Goal: Information Seeking & Learning: Learn about a topic

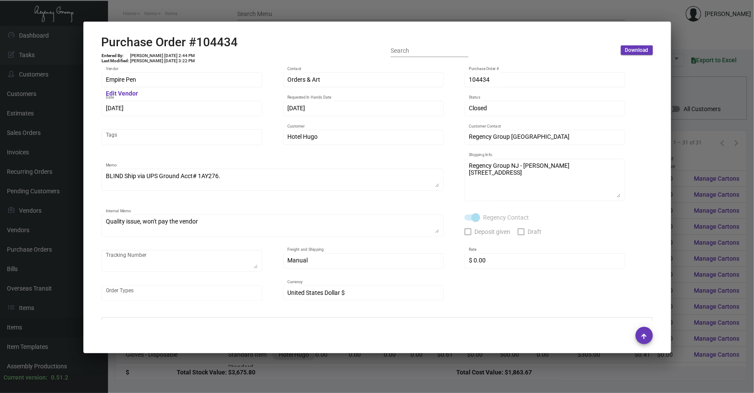
scroll to position [427, 0]
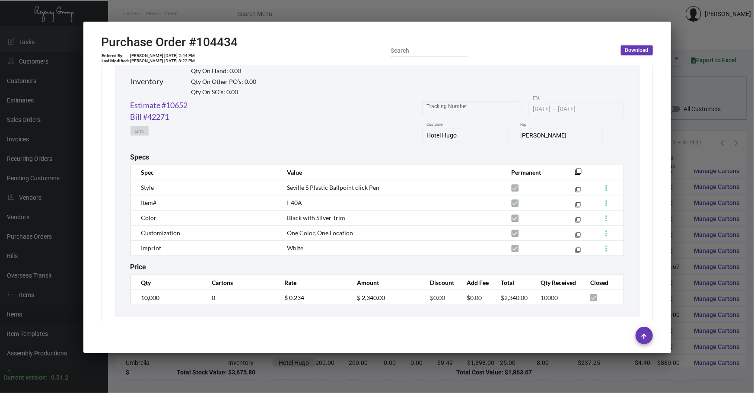
click at [247, 360] on div at bounding box center [377, 196] width 754 height 393
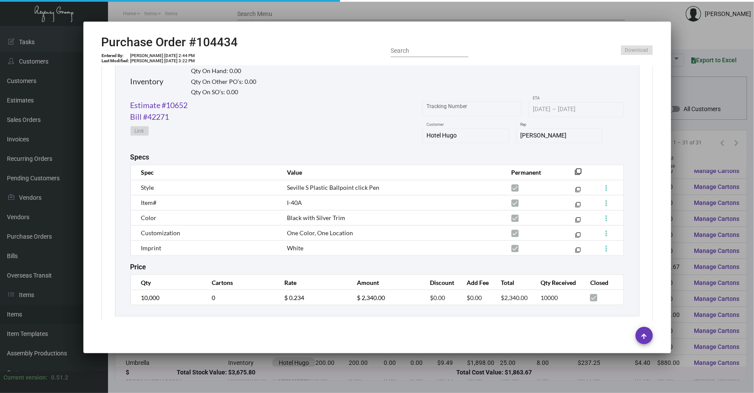
click at [247, 360] on div at bounding box center [377, 196] width 754 height 393
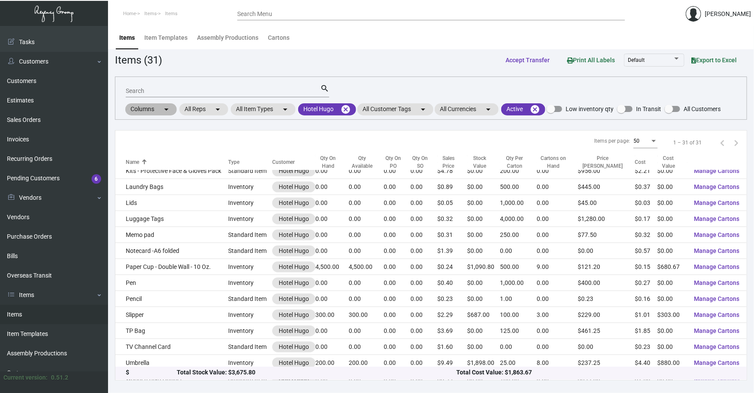
click at [345, 102] on div "Columns arrow_drop_down All Reps arrow_drop_down All Item Types arrow_drop_down…" at bounding box center [422, 109] width 596 height 15
click at [347, 106] on mat-icon "cancel" at bounding box center [345, 109] width 10 height 10
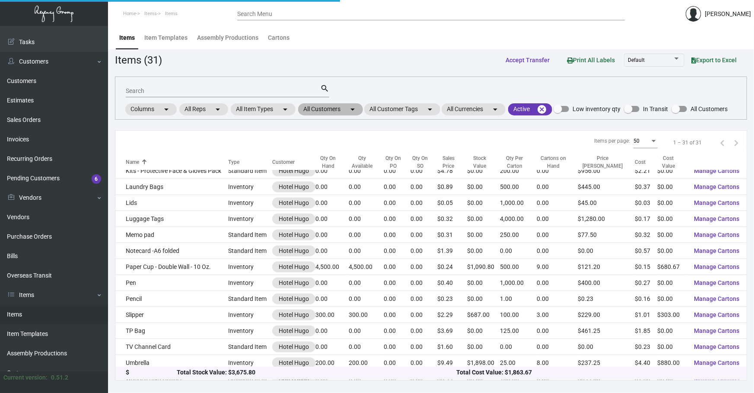
click at [336, 112] on mat-chip "All Customers arrow_drop_down" at bounding box center [330, 109] width 65 height 12
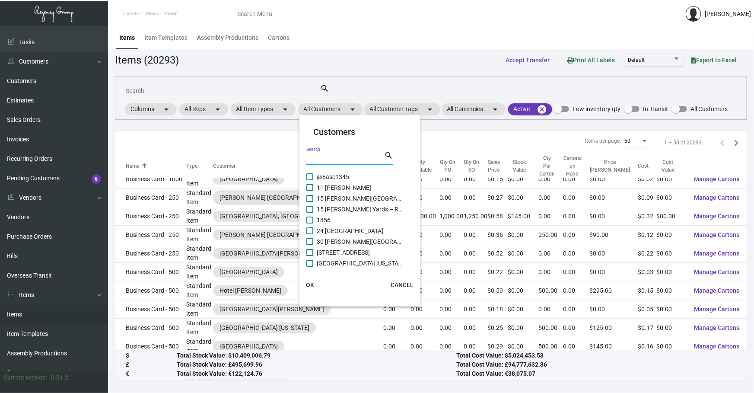
click at [335, 160] on input "Search" at bounding box center [345, 158] width 78 height 7
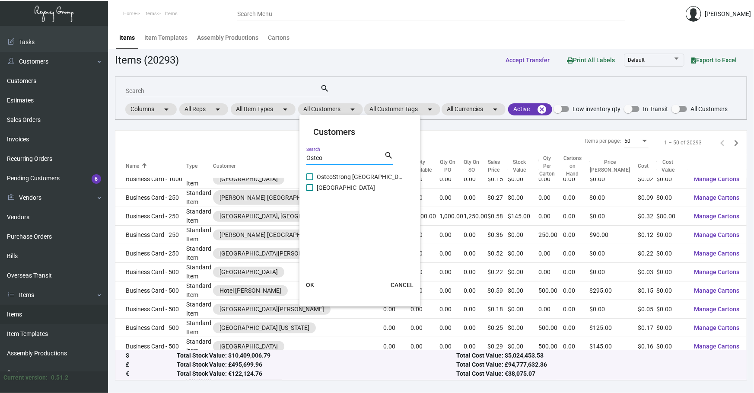
type input "Osteo"
click at [341, 184] on span "[GEOGRAPHIC_DATA]" at bounding box center [360, 187] width 86 height 10
click at [310, 191] on input "[GEOGRAPHIC_DATA]" at bounding box center [309, 191] width 0 height 0
checkbox input "true"
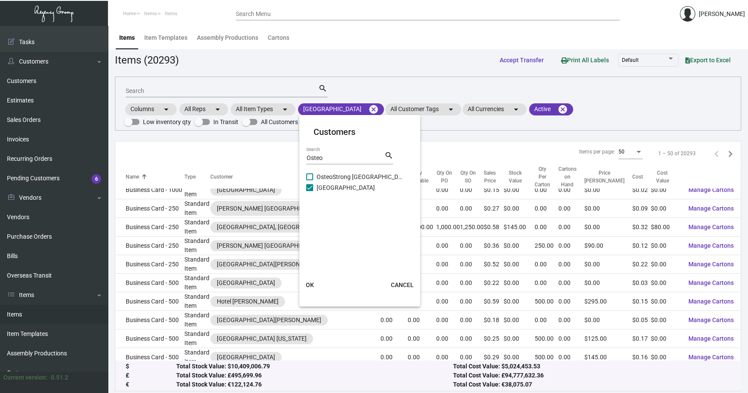
click at [309, 279] on button "OK" at bounding box center [310, 285] width 28 height 16
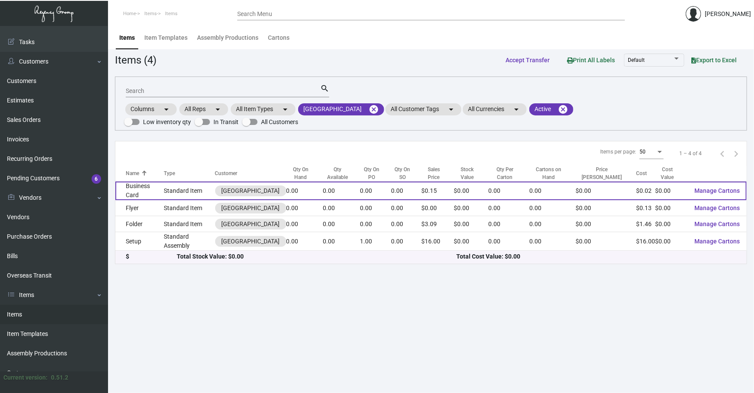
click at [152, 198] on td "Business Card" at bounding box center [139, 190] width 48 height 19
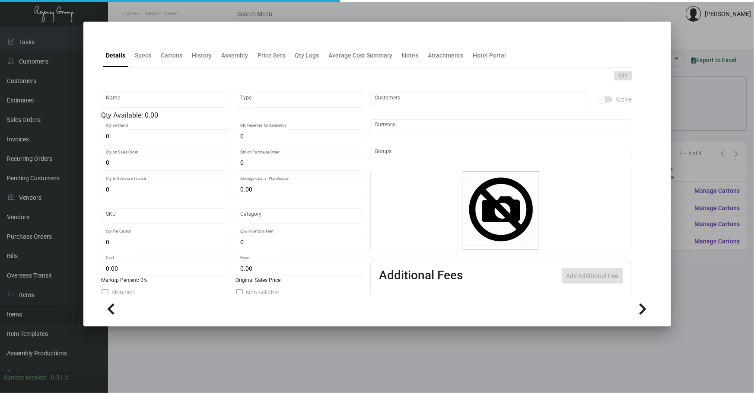
type input "Business Card"
type input "Standard Item"
type input "$ 0.00"
type input "Standard"
type input "$ 0.02356"
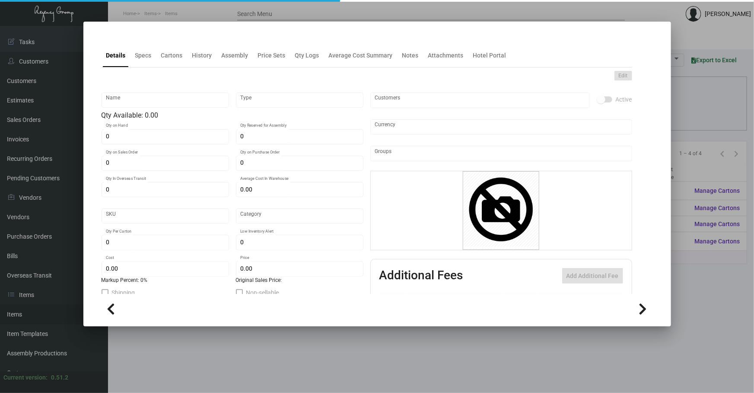
type input "$ 0.15"
checkbox input "true"
type input "United States Dollar $"
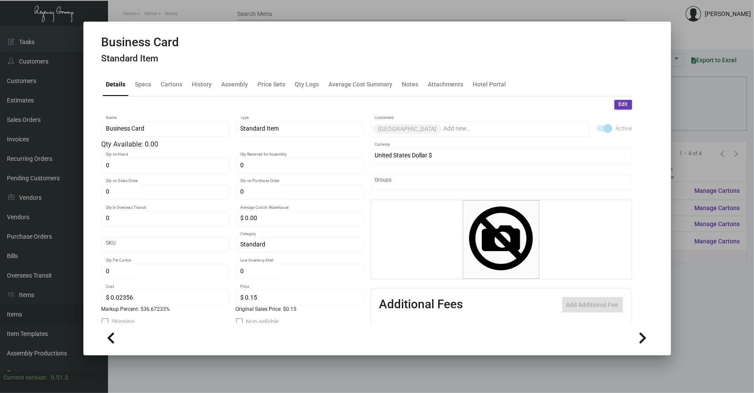
click at [205, 71] on mat-tab-group "Details Specs Cartons History Assembly Price Sets Qty Logs Average Cost Summary…" at bounding box center [366, 194] width 551 height 255
drag, startPoint x: 199, startPoint y: 92, endPoint x: 207, endPoint y: 92, distance: 8.2
click at [199, 92] on div "History" at bounding box center [202, 84] width 27 height 21
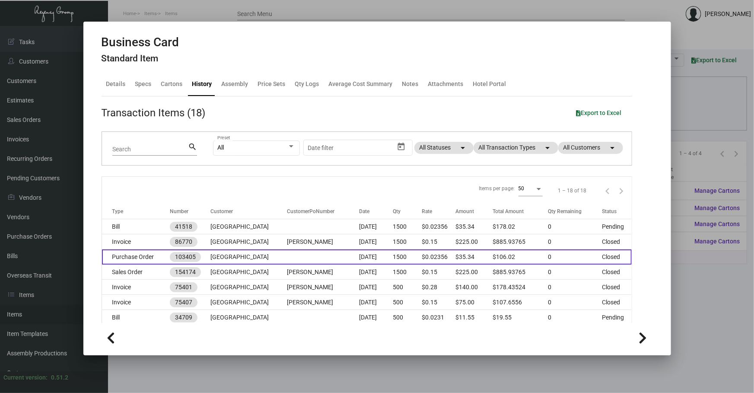
click at [333, 255] on td at bounding box center [323, 256] width 72 height 15
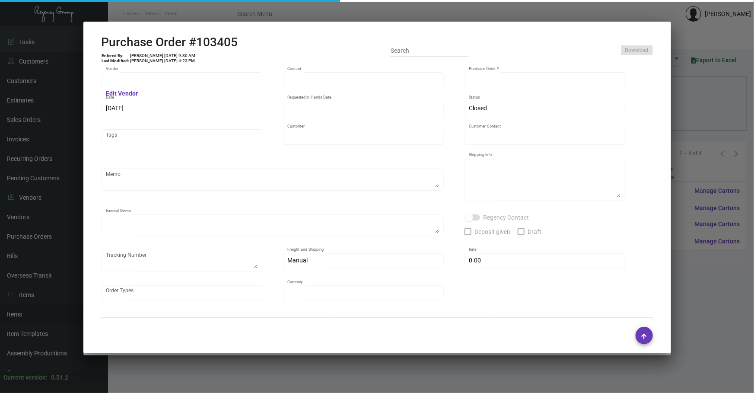
type input "4 Over"
type input "103405"
type input "[DATE]"
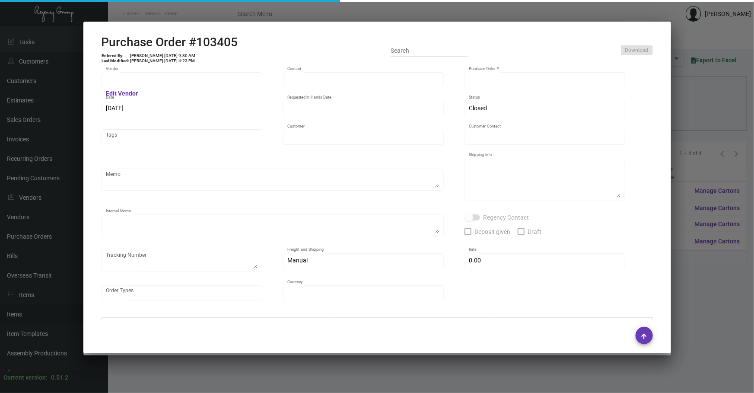
type input "[GEOGRAPHIC_DATA]"
type input "[PERSON_NAME]"
type textarea "[GEOGRAPHIC_DATA] - [PERSON_NAME] [STREET_ADDRESS][US_STATE]"
type textarea "Dropship. $24. J4428067623 Order # 004599594"
type input "$ 0.00"
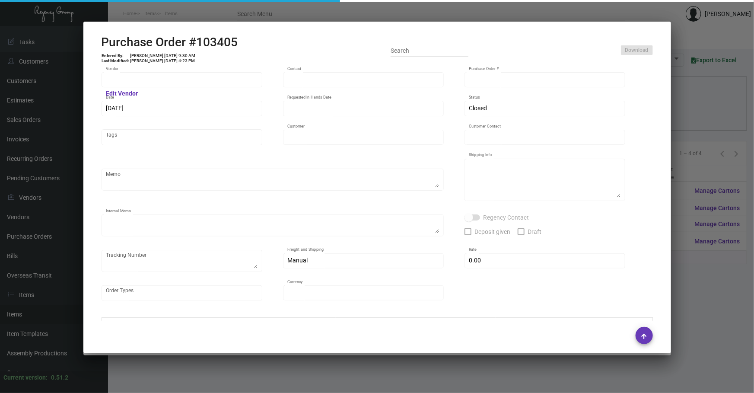
type input "United States Dollar $"
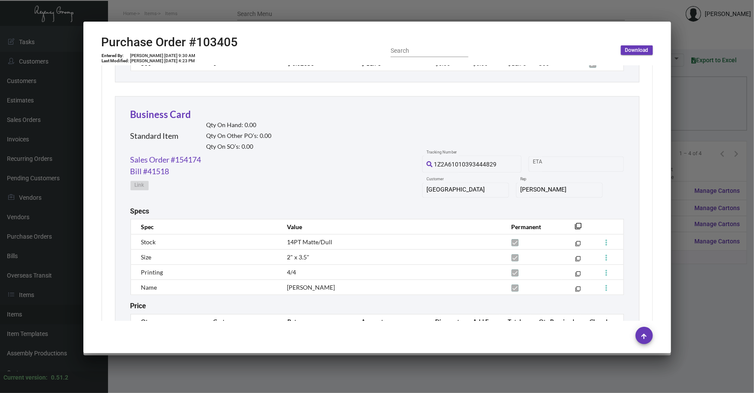
scroll to position [981, 0]
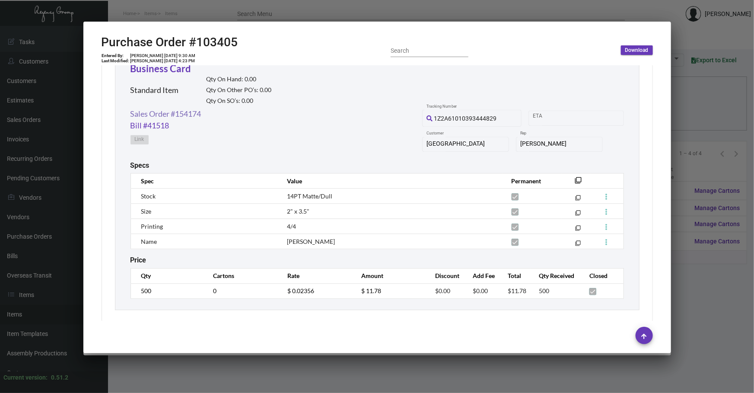
click at [184, 111] on link "Sales Order #154174" at bounding box center [165, 114] width 71 height 12
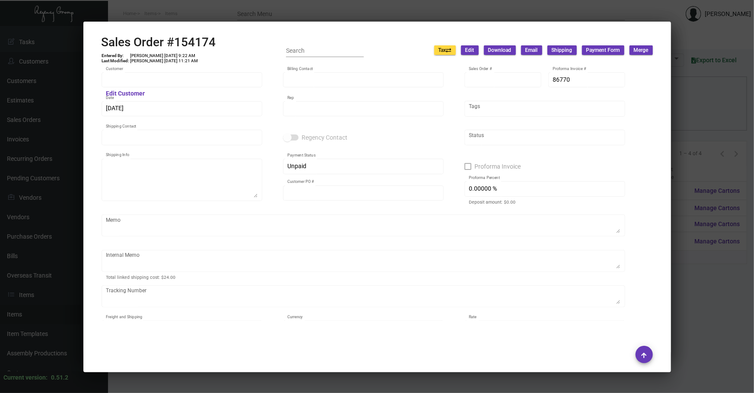
type input "[GEOGRAPHIC_DATA]"
type input "[PERSON_NAME]"
type input "154174"
type input "[DATE]"
type input "[PERSON_NAME]"
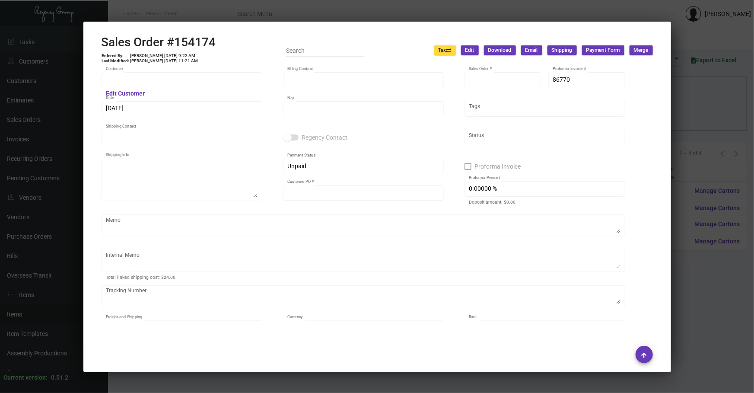
type input "[PERSON_NAME]"
type textarea "[GEOGRAPHIC_DATA] - [PERSON_NAME] [STREET_ADDRESS][US_STATE]"
type input "[PERSON_NAME]"
type input "United States Dollar $"
type input "$ 46.24"
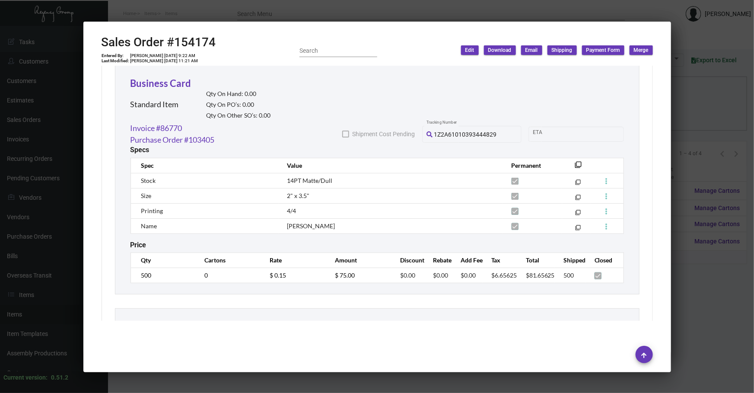
scroll to position [536, 0]
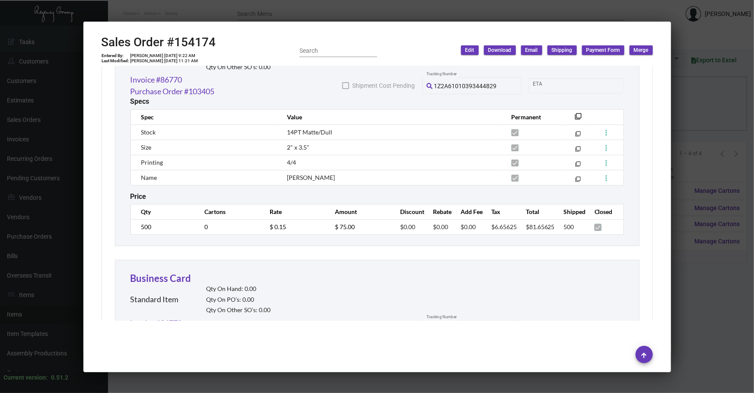
drag, startPoint x: 264, startPoint y: 392, endPoint x: 265, endPoint y: 382, distance: 9.5
click at [264, 391] on div at bounding box center [377, 196] width 754 height 393
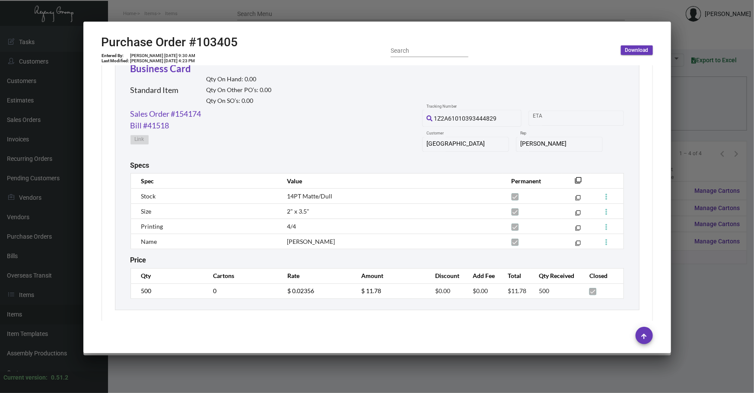
click at [264, 366] on div at bounding box center [377, 196] width 754 height 393
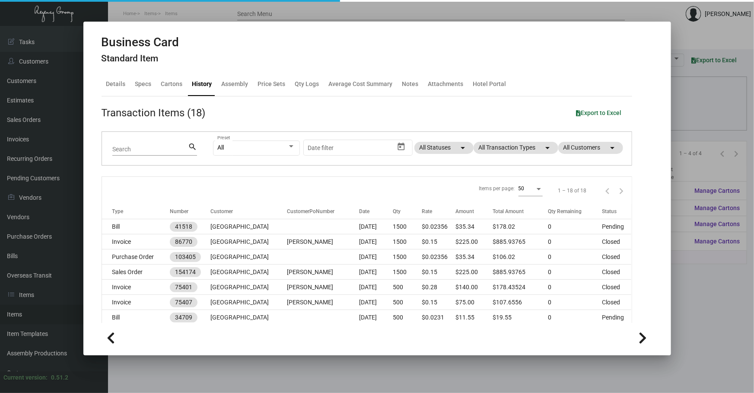
click at [264, 365] on div at bounding box center [377, 196] width 754 height 393
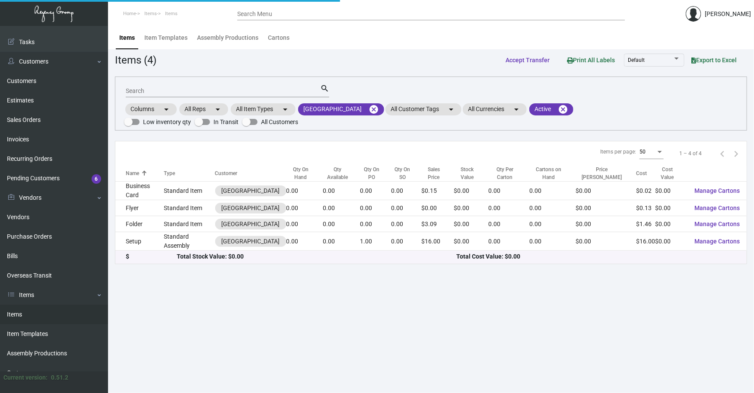
click at [264, 365] on main "Items Item Templates Assembly Productions Cartons Items (4) Accept Transfer Pri…" at bounding box center [431, 209] width 646 height 367
click at [380, 105] on mat-chip "[GEOGRAPHIC_DATA] cancel" at bounding box center [341, 109] width 86 height 12
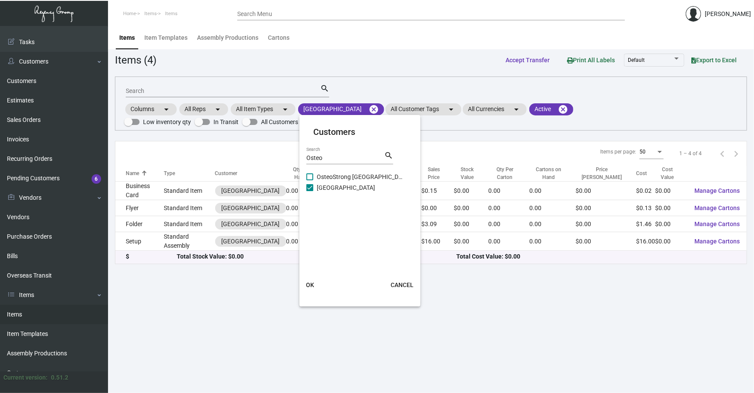
click at [350, 191] on span "[GEOGRAPHIC_DATA]" at bounding box center [360, 187] width 86 height 10
click at [310, 191] on input "[GEOGRAPHIC_DATA]" at bounding box center [309, 191] width 0 height 0
checkbox input "false"
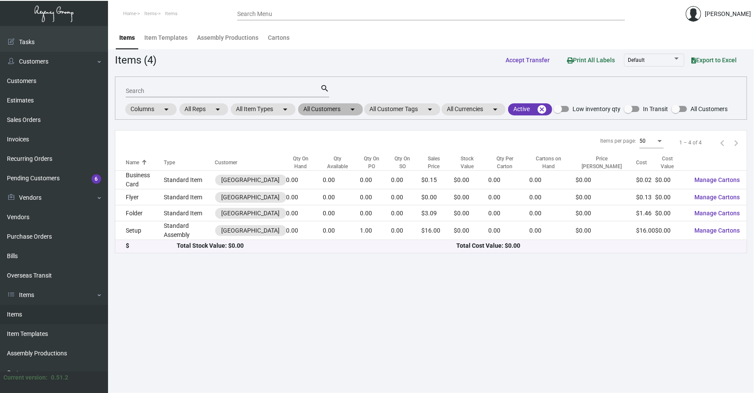
click at [354, 104] on mat-icon "arrow_drop_down" at bounding box center [352, 109] width 10 height 10
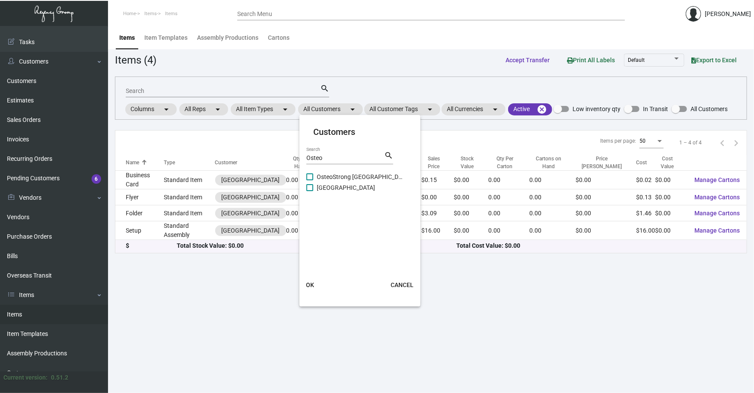
click at [313, 277] on button "OK" at bounding box center [310, 285] width 28 height 16
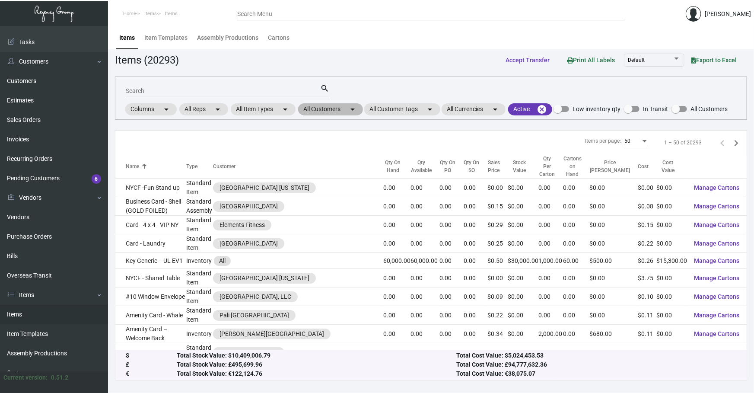
click at [342, 103] on mat-chip "All Customers arrow_drop_down" at bounding box center [330, 109] width 65 height 12
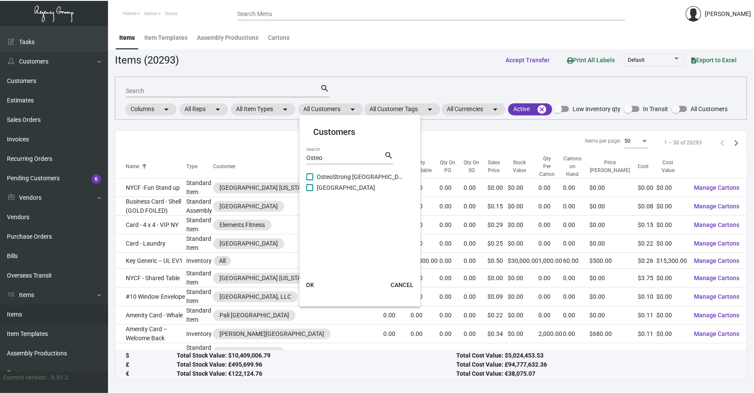
click at [332, 160] on input "Osteo" at bounding box center [345, 158] width 78 height 7
drag, startPoint x: 331, startPoint y: 160, endPoint x: 233, endPoint y: 159, distance: 98.0
click at [264, 163] on div "Customers Osteo Search search OsteoStrong [GEOGRAPHIC_DATA] CANCEL" at bounding box center [377, 196] width 754 height 393
type input "[PERSON_NAME]"
click at [324, 174] on span "[PERSON_NAME][GEOGRAPHIC_DATA]" at bounding box center [360, 176] width 86 height 10
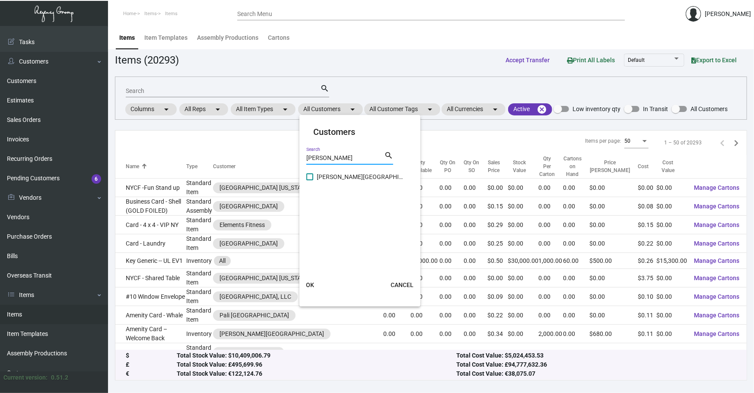
click at [310, 180] on input "[PERSON_NAME][GEOGRAPHIC_DATA]" at bounding box center [309, 180] width 0 height 0
checkbox input "true"
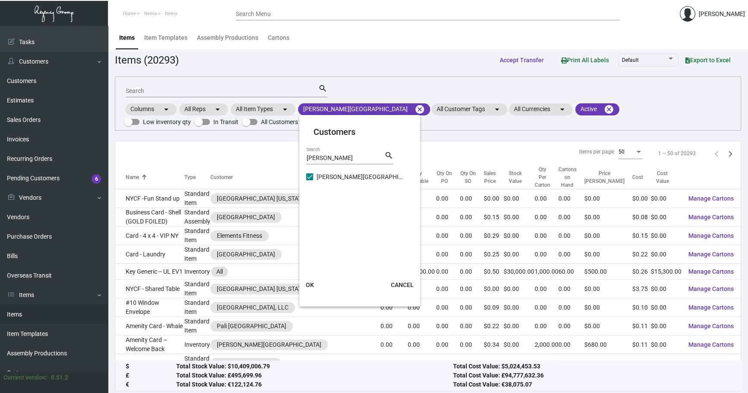
click at [313, 281] on span "OK" at bounding box center [310, 284] width 8 height 7
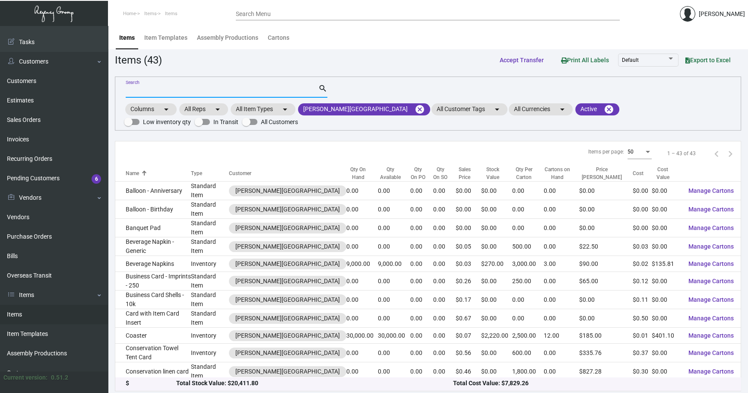
click at [181, 89] on input "Search" at bounding box center [222, 91] width 193 height 7
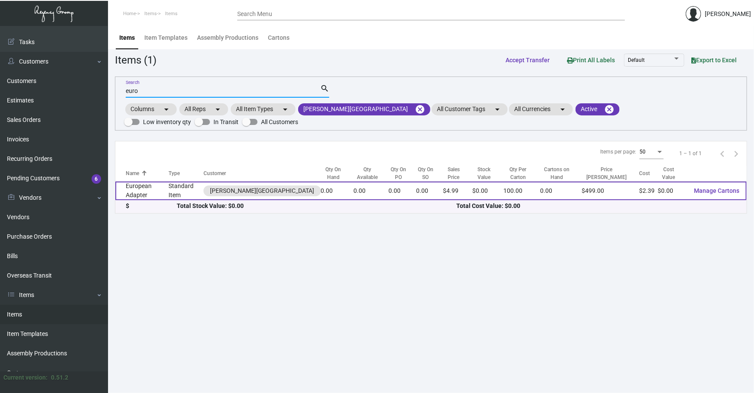
type input "euro"
click at [185, 184] on td "Standard Item" at bounding box center [185, 190] width 35 height 19
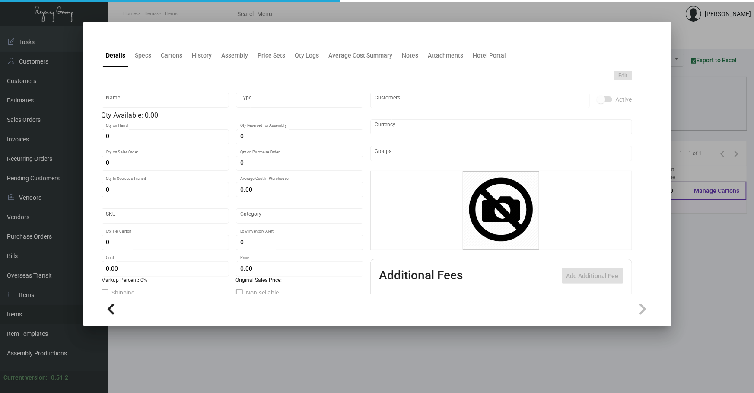
type input "European Adapter"
type input "Standard Item"
type input "$ 2.31"
type input "039007-Postcard-63"
type input "Standard"
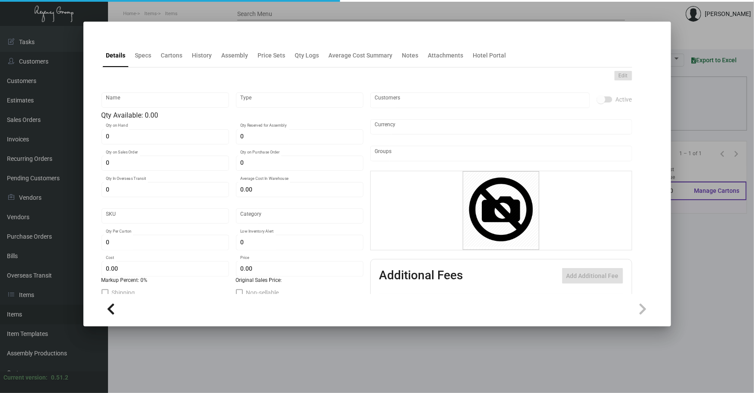
type input "100"
type input "$ 2.39"
type input "$ 4.99"
checkbox input "true"
type input "United States Dollar $"
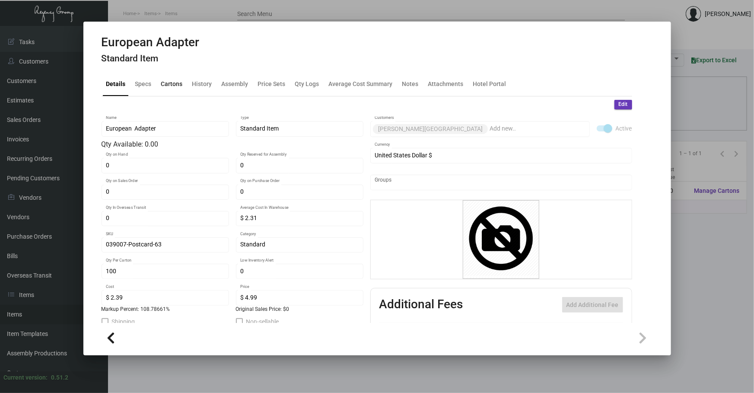
click at [182, 90] on div "Cartons" at bounding box center [172, 84] width 29 height 21
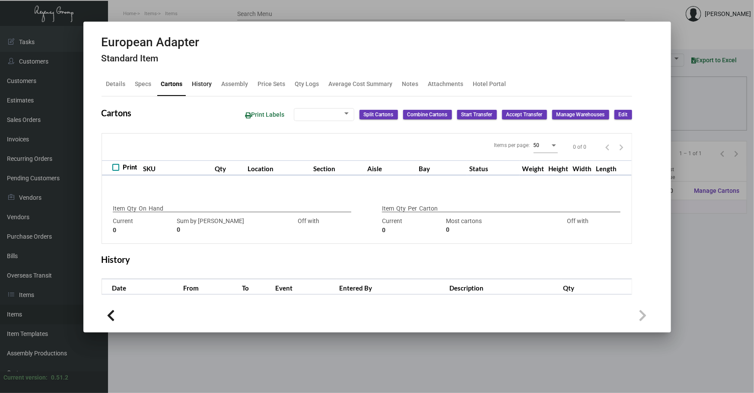
click at [199, 86] on div "History" at bounding box center [202, 83] width 20 height 9
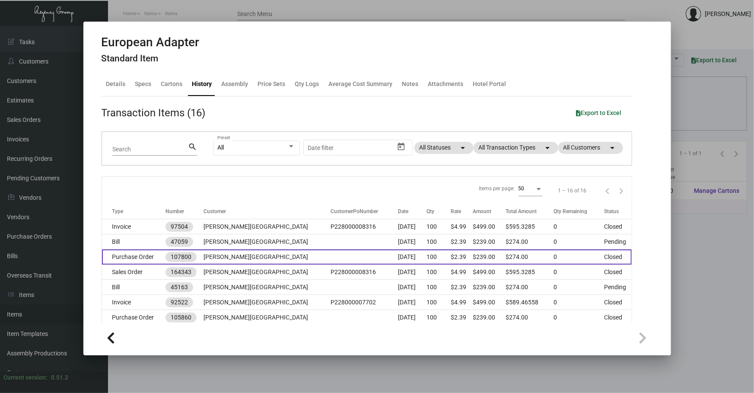
click at [261, 256] on td "[PERSON_NAME][GEOGRAPHIC_DATA]" at bounding box center [266, 256] width 127 height 15
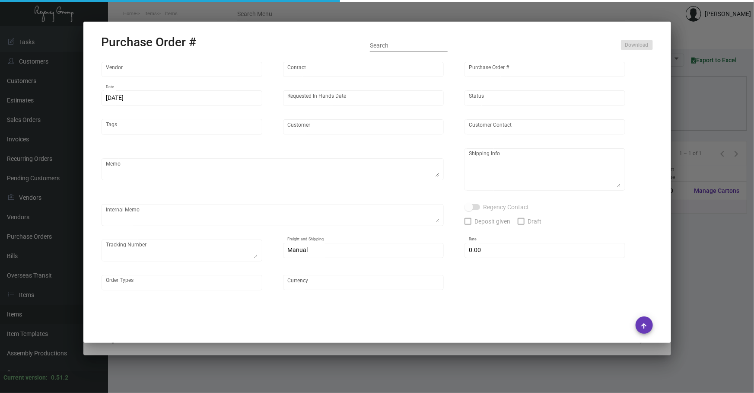
type input "usapromotiongifts"
type input "[PERSON_NAME] ."
type input "107800"
type input "[DATE]"
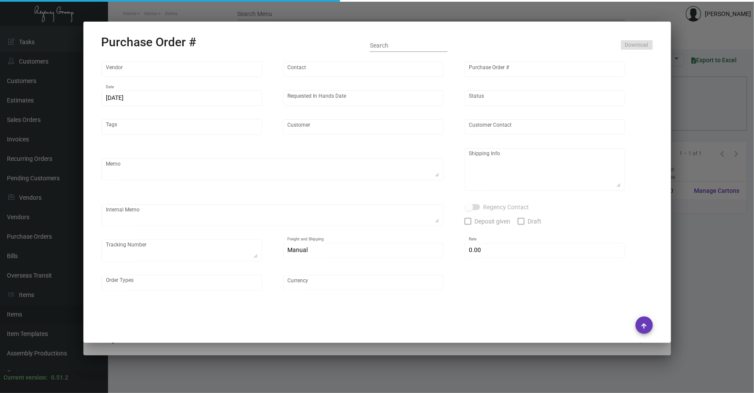
type input "[PERSON_NAME][GEOGRAPHIC_DATA]"
type textarea "Reorder - Purchase Order #10586 / Please send me tracking when available."
type textarea "Regency Group LA [STREET_ADDRESS]"
type textarea "10.16 - AS ACH"
checkbox input "true"
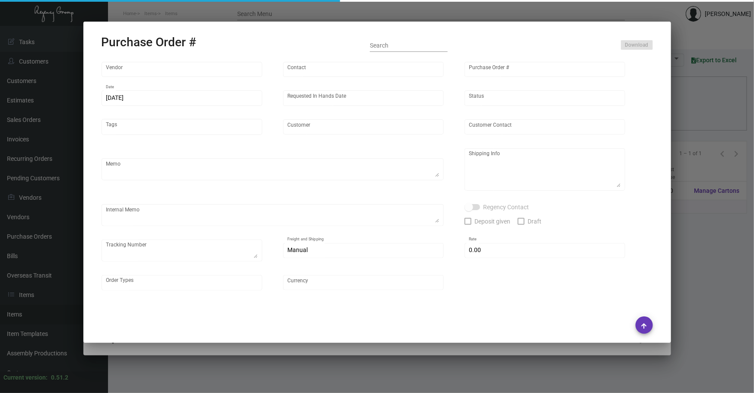
checkbox input "true"
type input "$ 0.00"
type input "United States Dollar $"
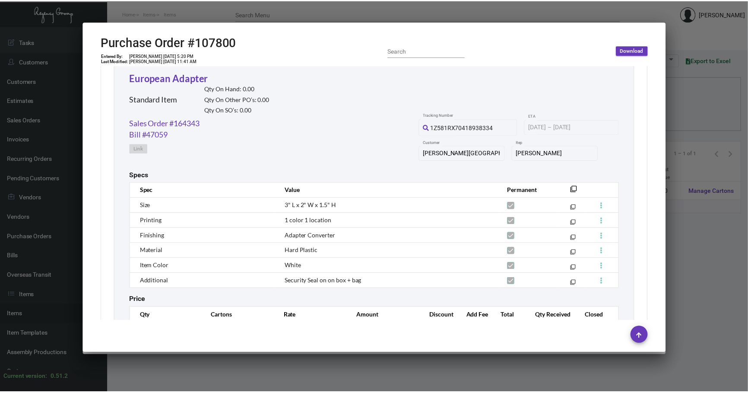
scroll to position [432, 0]
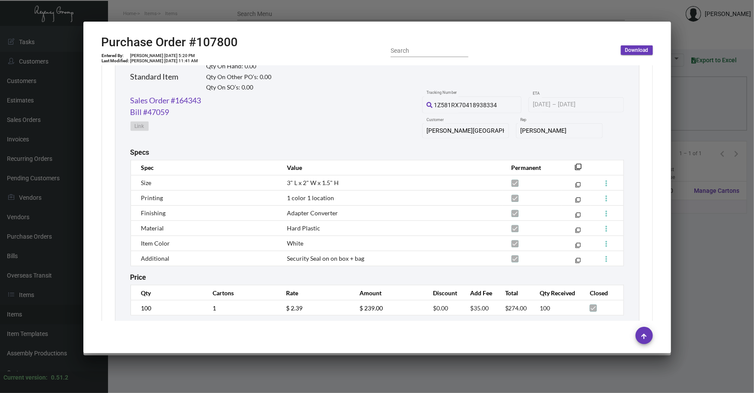
click at [174, 371] on div at bounding box center [377, 196] width 754 height 393
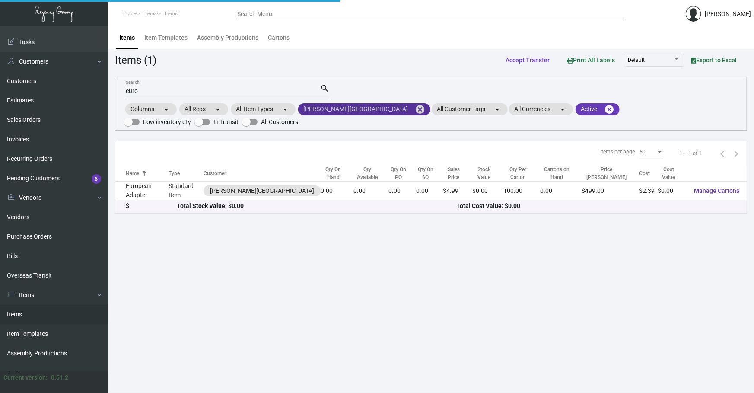
click at [415, 107] on mat-icon "cancel" at bounding box center [420, 109] width 10 height 10
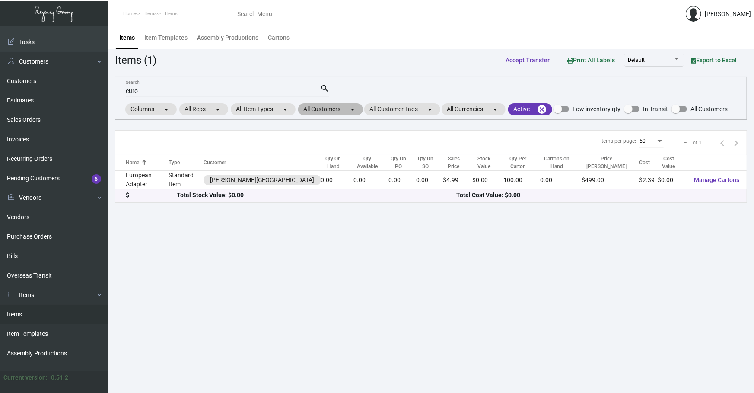
click at [340, 106] on mat-chip "All Customers arrow_drop_down" at bounding box center [330, 109] width 65 height 12
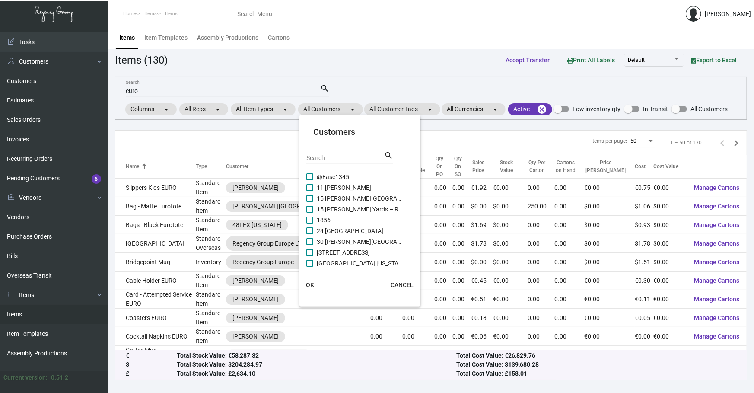
drag, startPoint x: 273, startPoint y: 92, endPoint x: 0, endPoint y: 29, distance: 280.3
click at [86, 73] on div at bounding box center [377, 196] width 754 height 393
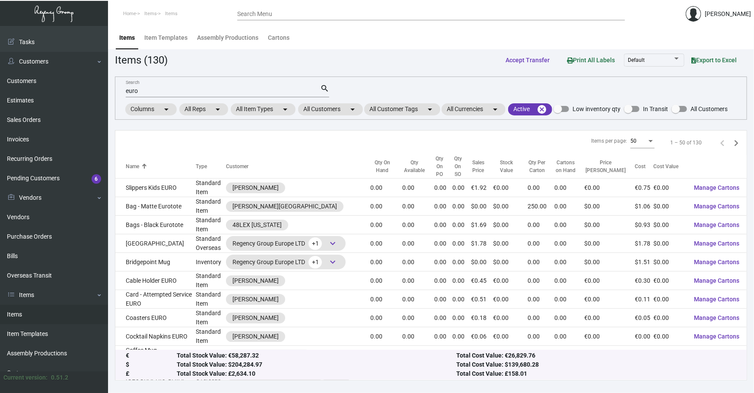
click at [352, 80] on div "euro Search search Columns arrow_drop_down All Reps arrow_drop_down All Item Ty…" at bounding box center [431, 97] width 632 height 43
drag, startPoint x: 315, startPoint y: 89, endPoint x: 19, endPoint y: 86, distance: 295.8
click at [0, 99] on div "Dashboard Dashboard Tasks Customers Customers Estimates Sales Orders Invoices R…" at bounding box center [377, 209] width 754 height 367
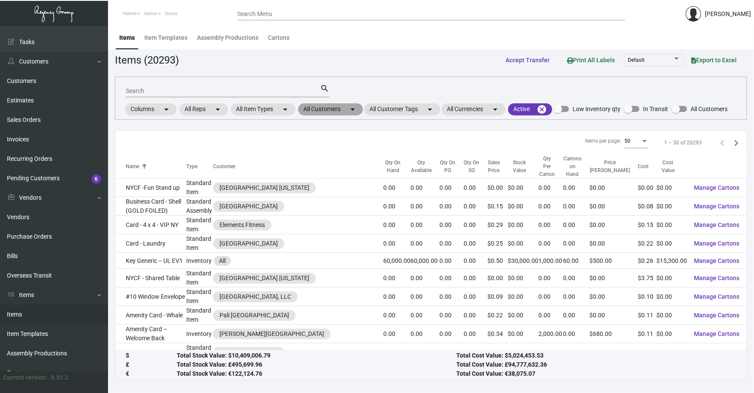
click at [320, 107] on mat-chip "All Customers arrow_drop_down" at bounding box center [330, 109] width 65 height 12
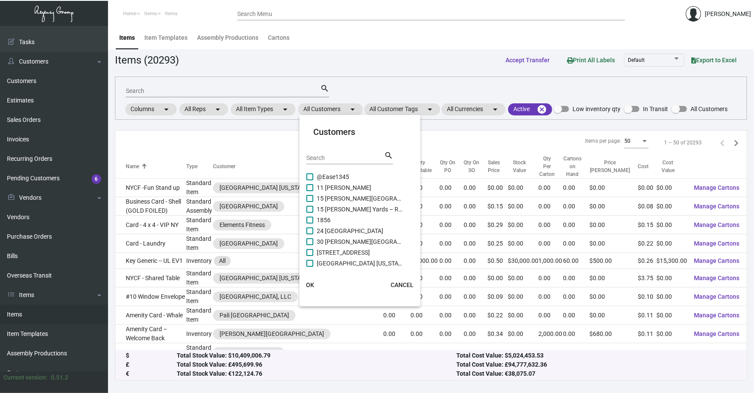
click at [333, 157] on input "Search" at bounding box center [345, 158] width 78 height 7
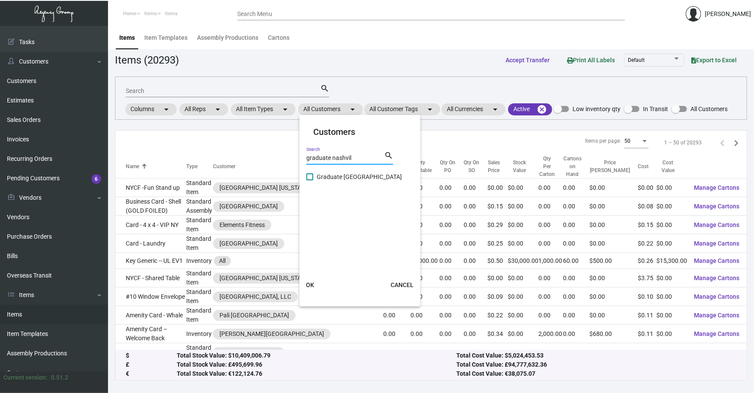
type input "graduate nashvil"
click at [350, 170] on div "graduate nashvil Search search" at bounding box center [349, 160] width 87 height 21
click at [350, 182] on cdk-virtual-scroll-viewport "Graduate [GEOGRAPHIC_DATA]" at bounding box center [360, 218] width 108 height 95
click at [354, 173] on span "Graduate [GEOGRAPHIC_DATA]" at bounding box center [360, 176] width 86 height 10
click at [310, 180] on input "Graduate [GEOGRAPHIC_DATA]" at bounding box center [309, 180] width 0 height 0
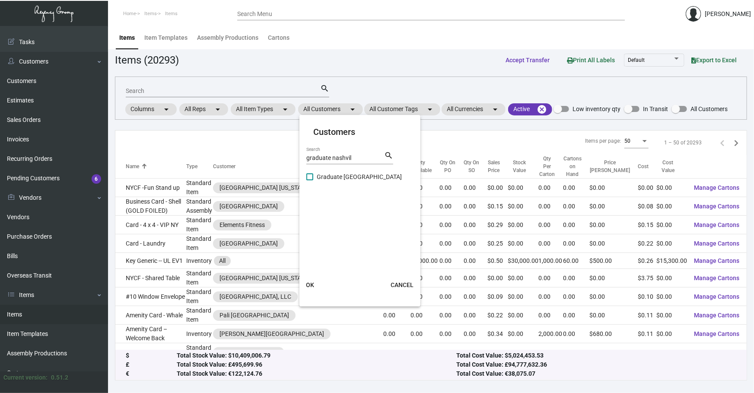
checkbox input "true"
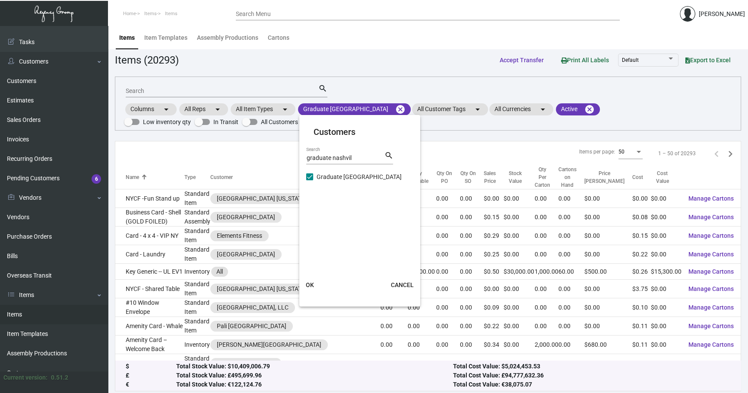
click at [310, 285] on span "OK" at bounding box center [310, 284] width 8 height 7
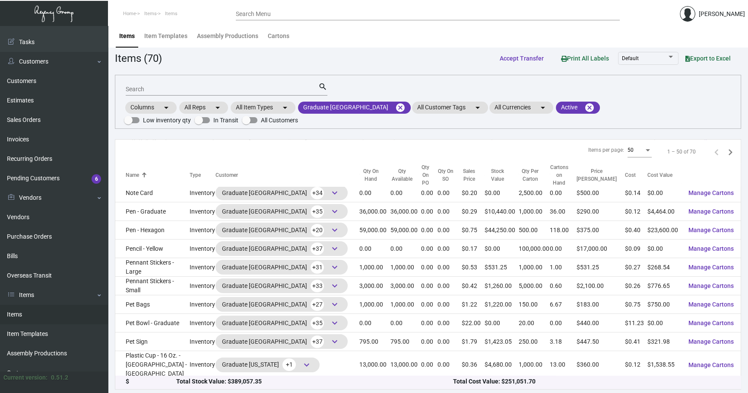
scroll to position [666, 0]
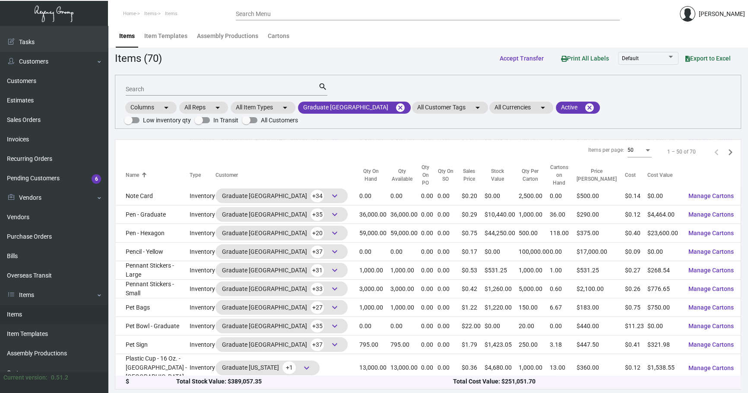
click at [183, 91] on input "Search" at bounding box center [222, 89] width 193 height 7
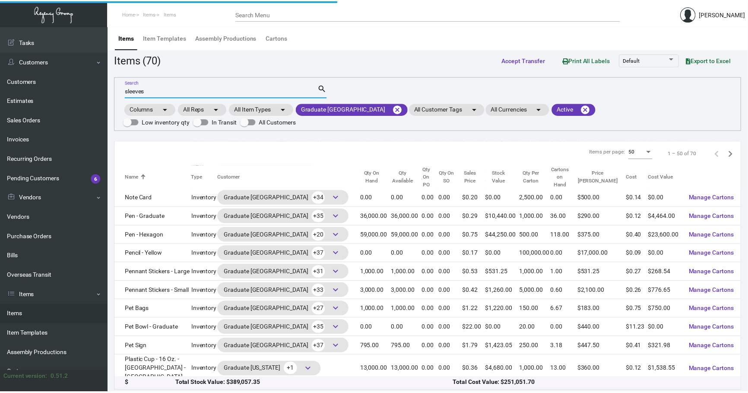
scroll to position [0, 0]
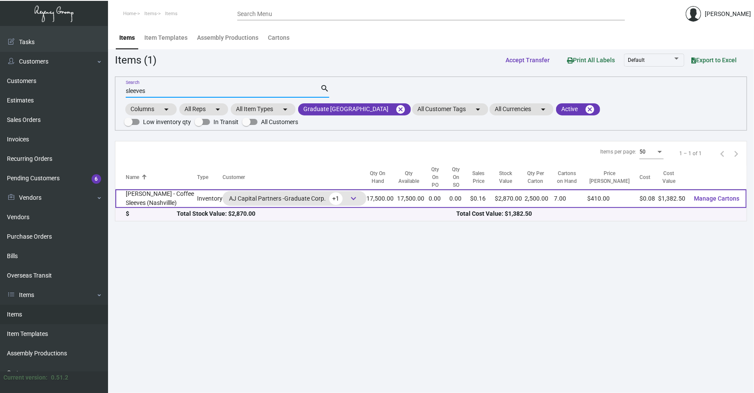
type input "sleeves"
click at [152, 191] on td "[PERSON_NAME] - Coffee Sleeves (Nashvillle)" at bounding box center [156, 198] width 82 height 19
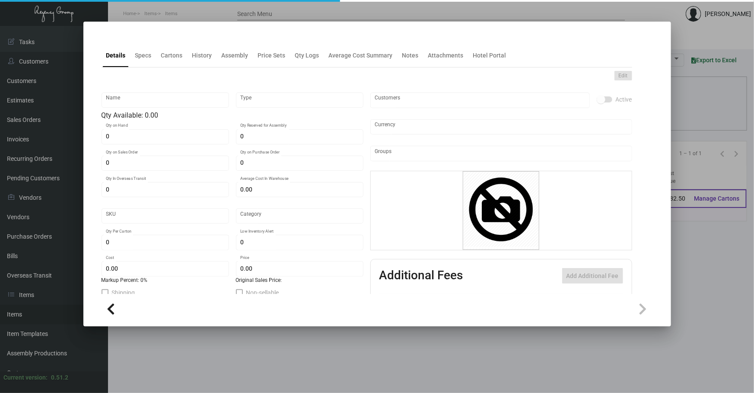
type input "[PERSON_NAME] - Coffee Sleeves (Nashvillle)"
type input "Inventory"
type input "17,500"
type input "$ 0.11434"
type input "SL"
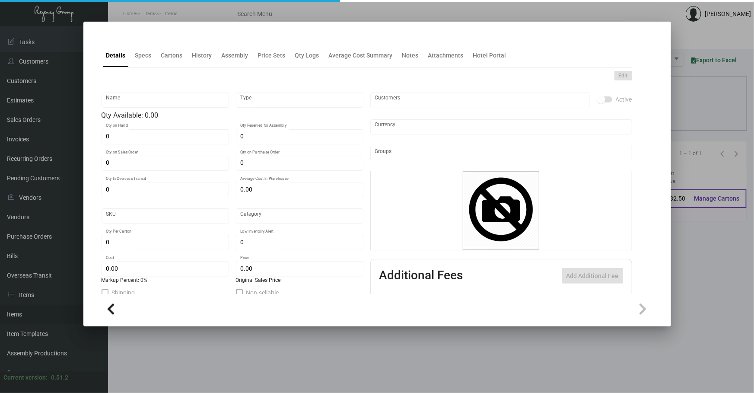
type input "Overseas"
type input "2,500"
type input "15,000"
type input "$ 0.079"
type input "$ 0.164"
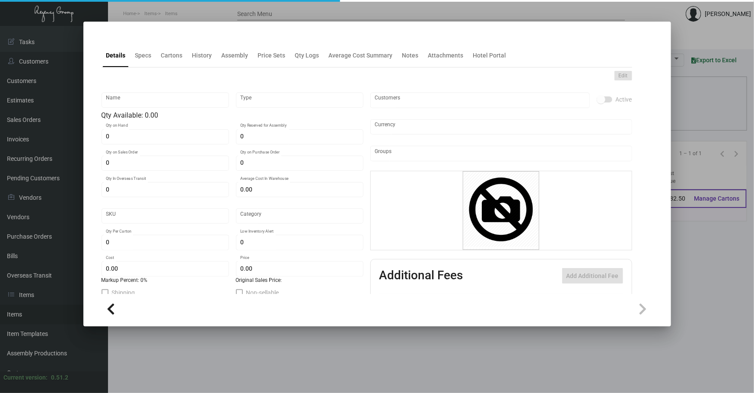
checkbox input "true"
type input "United States Dollar $"
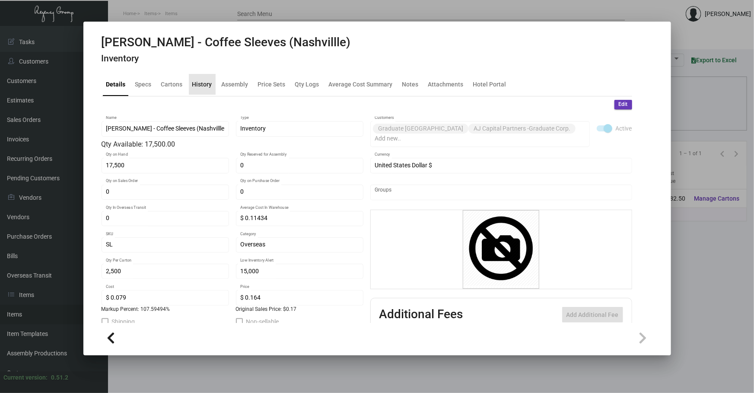
click at [207, 91] on div "History" at bounding box center [202, 84] width 27 height 21
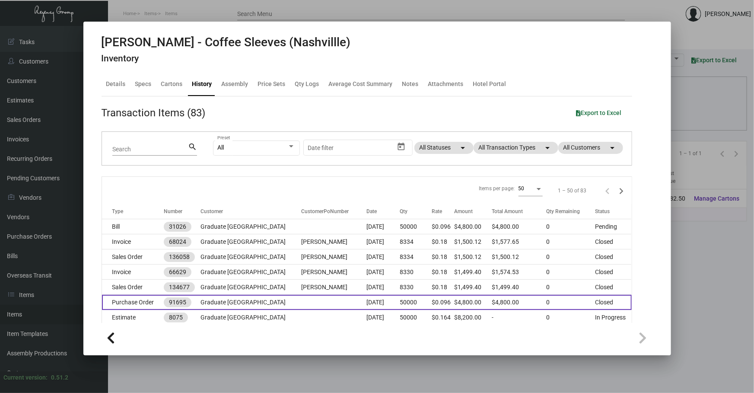
click at [329, 300] on td at bounding box center [333, 302] width 65 height 15
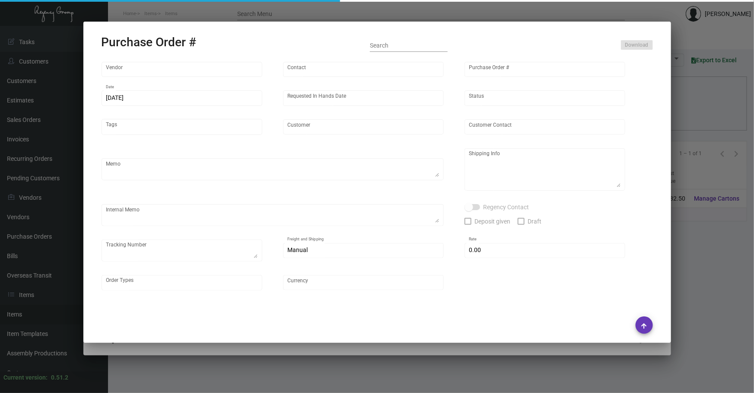
type input "SunPlus Promo Inc."
type input "[PERSON_NAME]"
type input "91695"
type input "[DATE]"
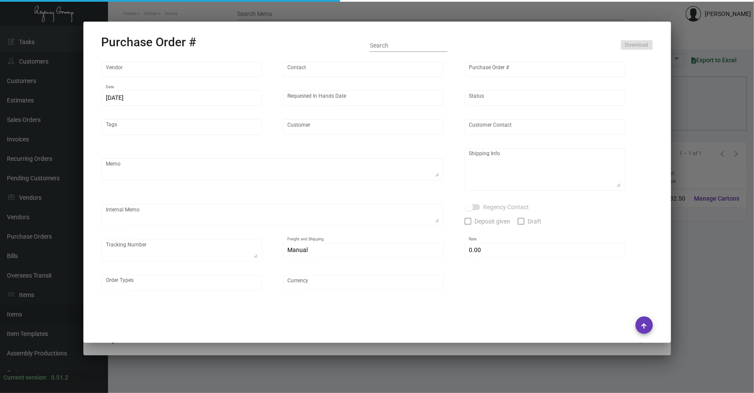
type input "Graduate [GEOGRAPHIC_DATA]"
type textarea "Repeat Previous PO 83453.Ship via AIR."
type textarea "[PERSON_NAME] Regency Group NJ [STREET_ADDRESS]"
type textarea "Sent payment on 7/20"
checkbox input "true"
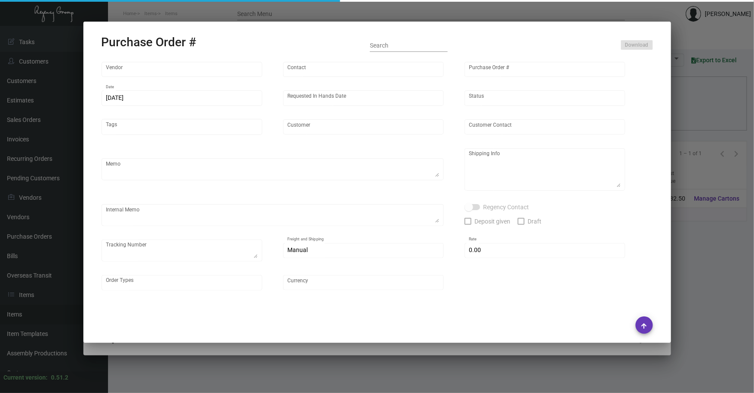
type input "$ 0.00"
type input "United States Dollar $"
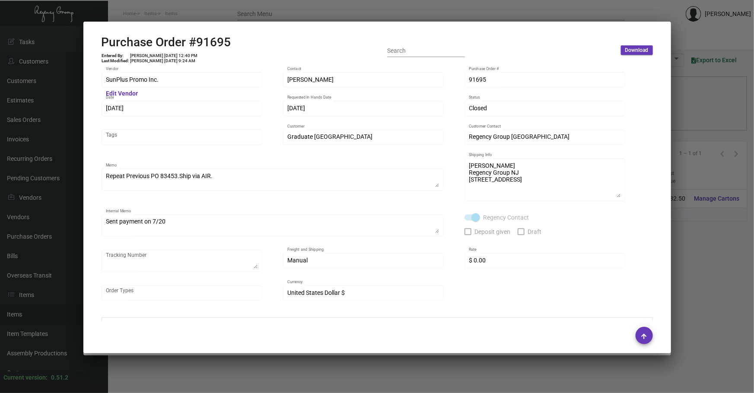
click at [342, 367] on div at bounding box center [377, 196] width 754 height 393
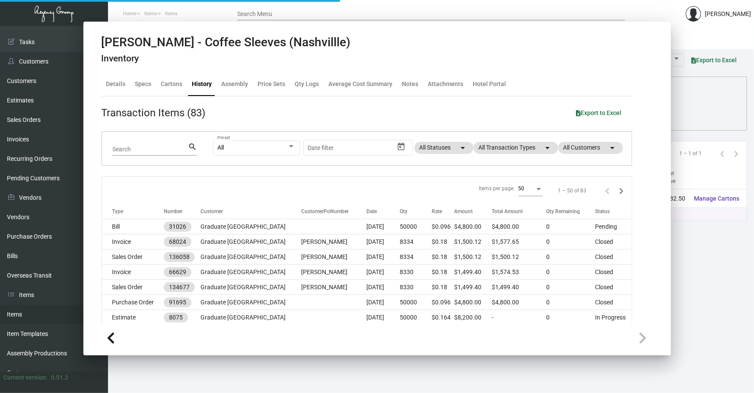
click at [342, 367] on main "Items Item Templates Assembly Productions Cartons Items (1) Accept Transfer Pri…" at bounding box center [431, 209] width 646 height 367
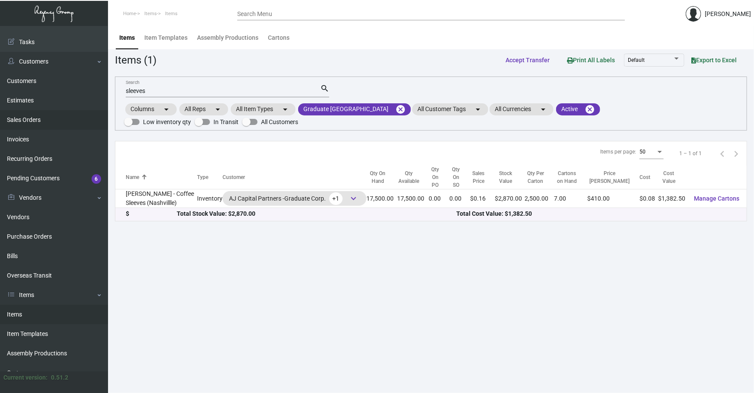
drag, startPoint x: 190, startPoint y: 87, endPoint x: 0, endPoint y: 120, distance: 192.8
click at [0, 133] on div "Dashboard Dashboard Tasks Customers Customers Estimates Sales Orders Invoices R…" at bounding box center [377, 209] width 754 height 367
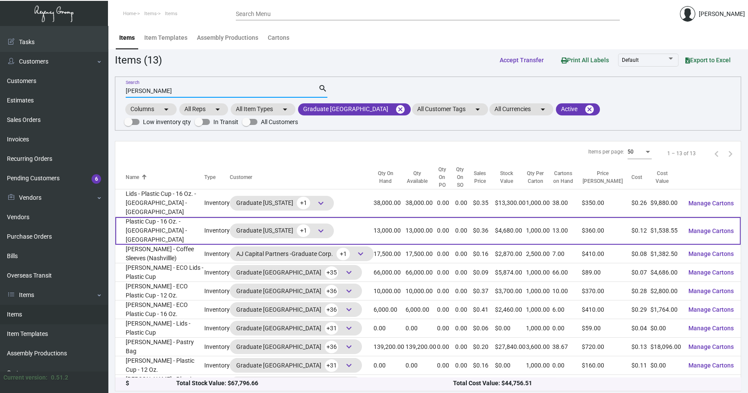
type input "[PERSON_NAME]"
click at [185, 218] on td "Plastic Cup - 16 Oz. - [GEOGRAPHIC_DATA] - [GEOGRAPHIC_DATA]" at bounding box center [159, 231] width 89 height 28
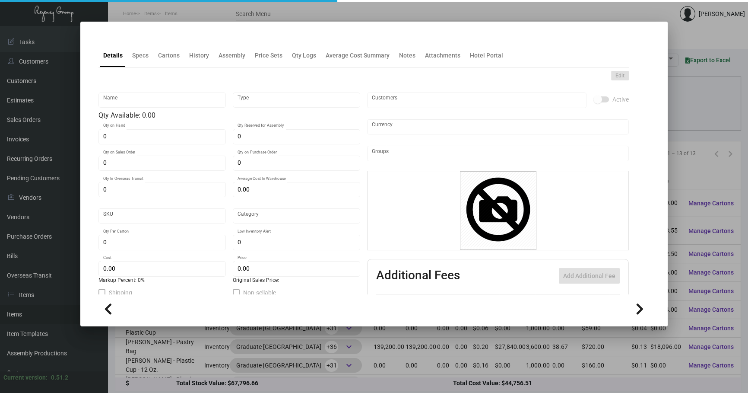
type input "Plastic Cup - 16 Oz. - [GEOGRAPHIC_DATA] - [GEOGRAPHIC_DATA]"
type input "Inventory"
type input "13,000"
type input "$ 0.11434"
type input "Standard"
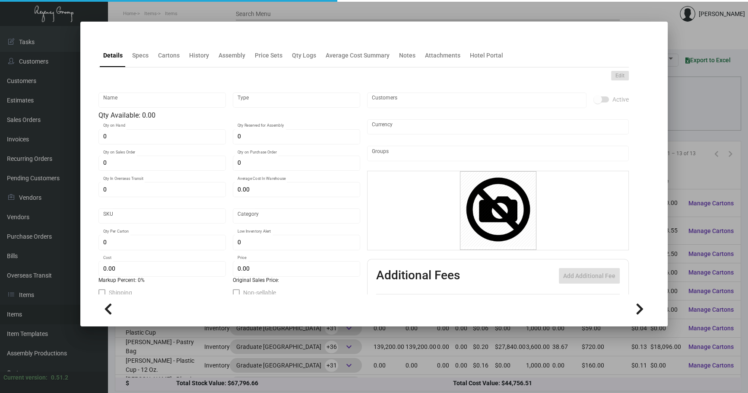
type input "1,000"
type input "20,000"
type input "$ 0.11835"
type input "$ 0.36"
checkbox input "true"
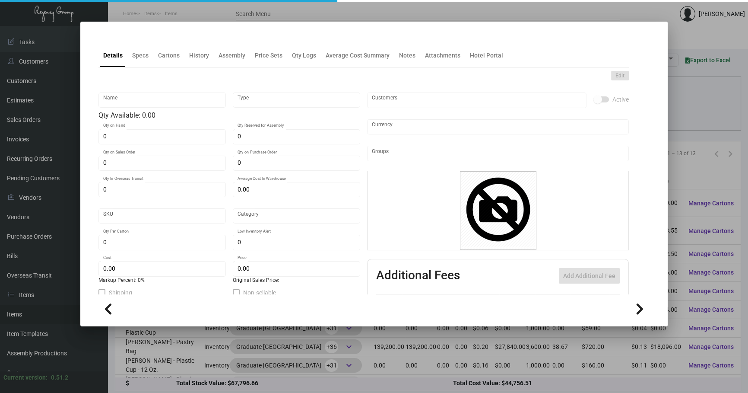
checkbox input "true"
type input "United States Dollar $"
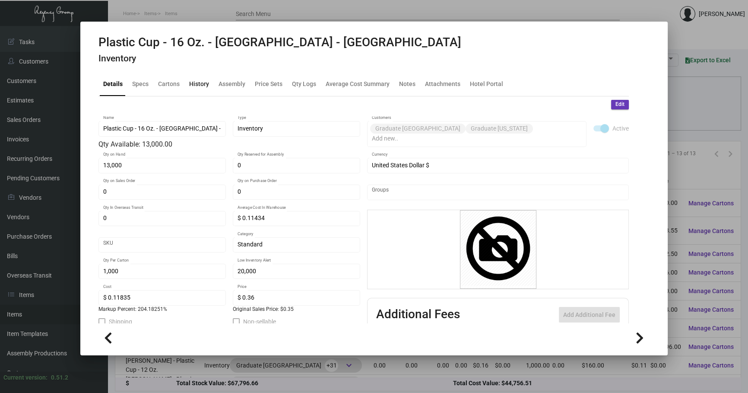
click at [190, 74] on div "History" at bounding box center [199, 84] width 27 height 21
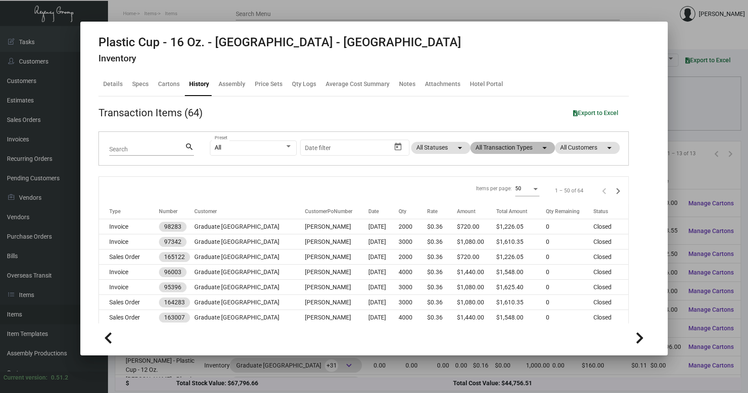
click at [482, 147] on mat-chip "All Transaction Types arrow_drop_down" at bounding box center [512, 148] width 85 height 12
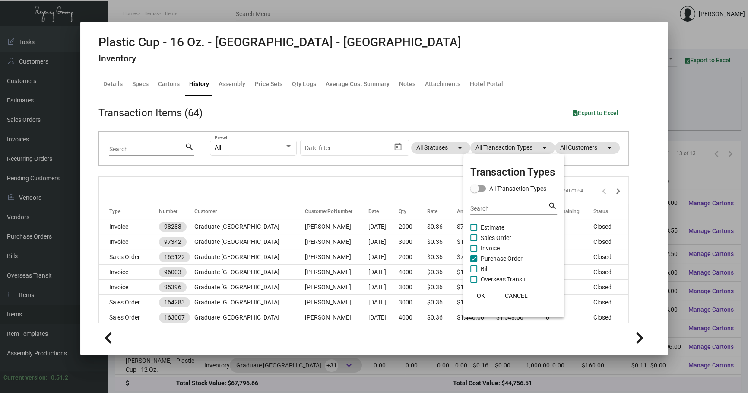
click at [498, 260] on span "Purchase Order" at bounding box center [502, 258] width 42 height 10
click at [474, 262] on input "Purchase Order" at bounding box center [473, 262] width 0 height 0
click at [498, 260] on span "Purchase Order" at bounding box center [502, 258] width 42 height 10
click at [474, 262] on input "Purchase Order" at bounding box center [473, 262] width 0 height 0
checkbox input "true"
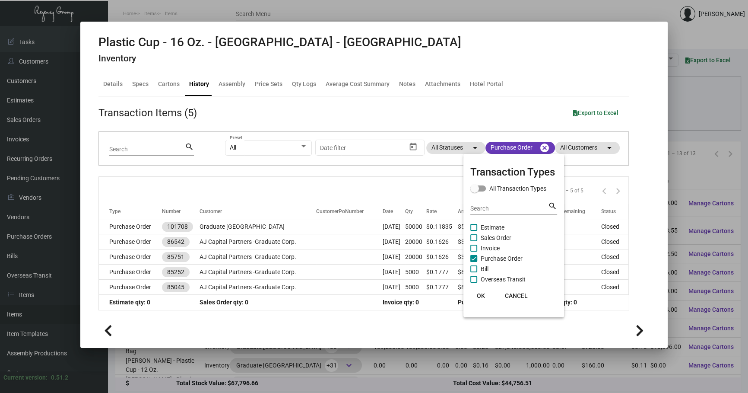
click at [679, 103] on div at bounding box center [374, 196] width 748 height 393
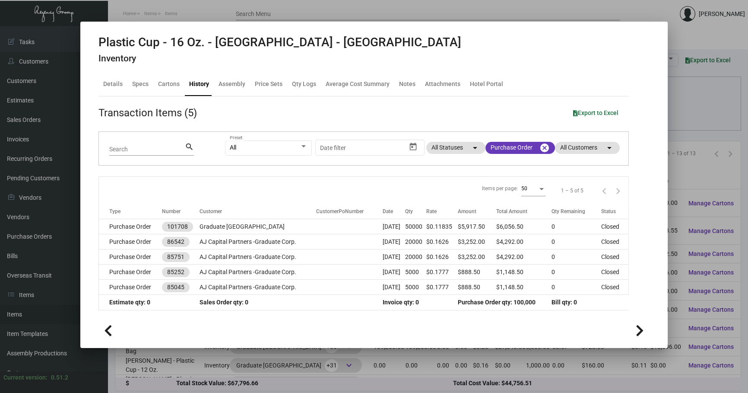
drag, startPoint x: 679, startPoint y: 103, endPoint x: 725, endPoint y: 134, distance: 54.7
click at [679, 103] on div at bounding box center [374, 196] width 748 height 393
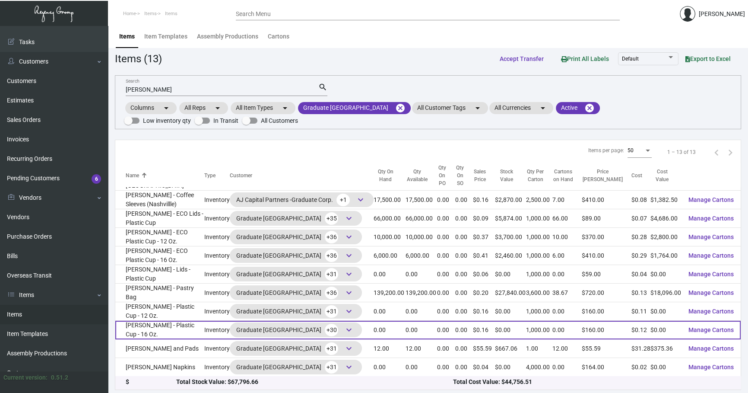
scroll to position [2, 0]
